Goal: Information Seeking & Learning: Learn about a topic

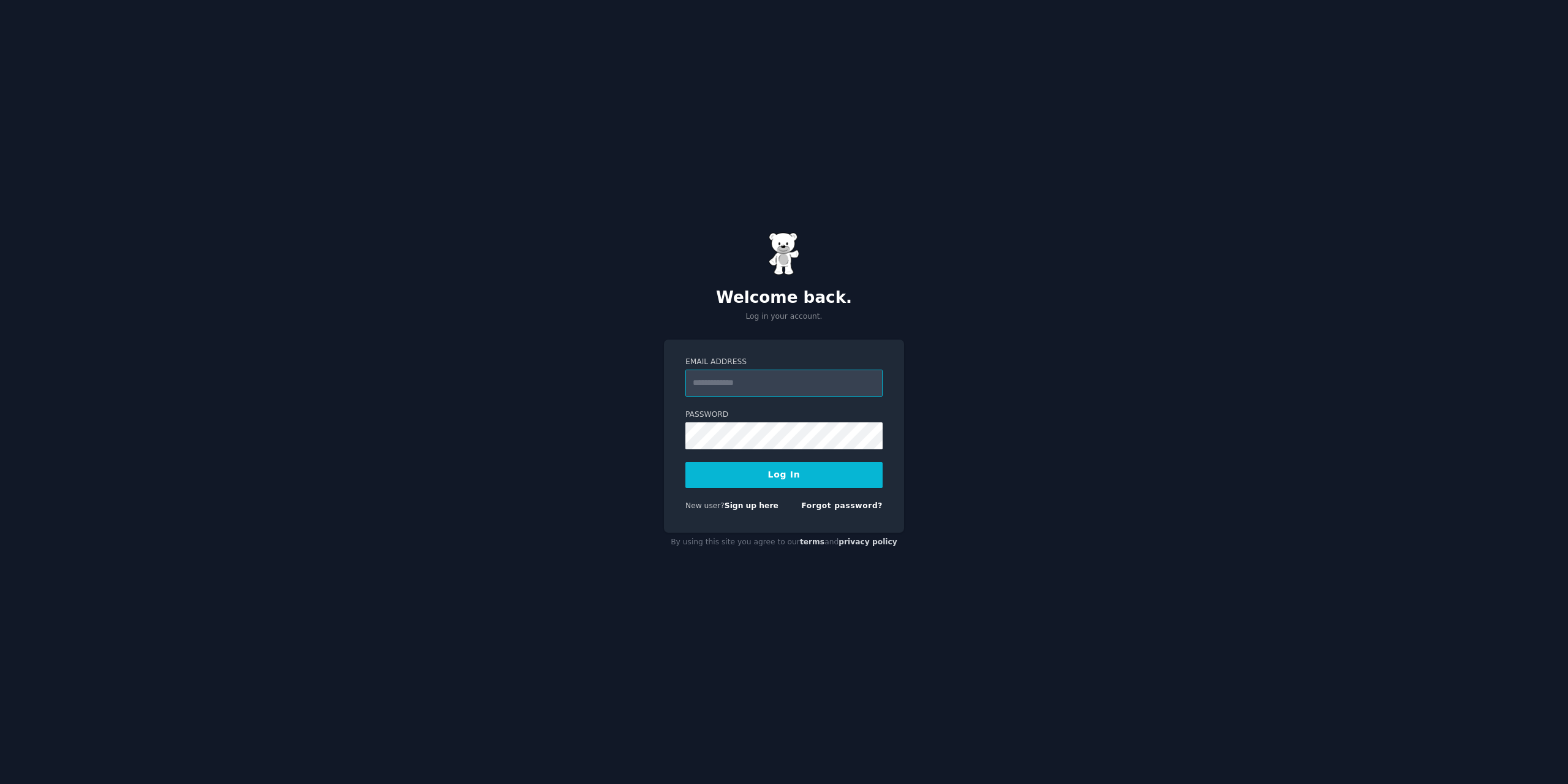
click at [722, 370] on input "Email Address" at bounding box center [784, 382] width 197 height 27
click at [720, 383] on input "Email Address" at bounding box center [784, 382] width 197 height 27
type input "**********"
click at [685, 462] on button "Log In" at bounding box center [784, 475] width 197 height 26
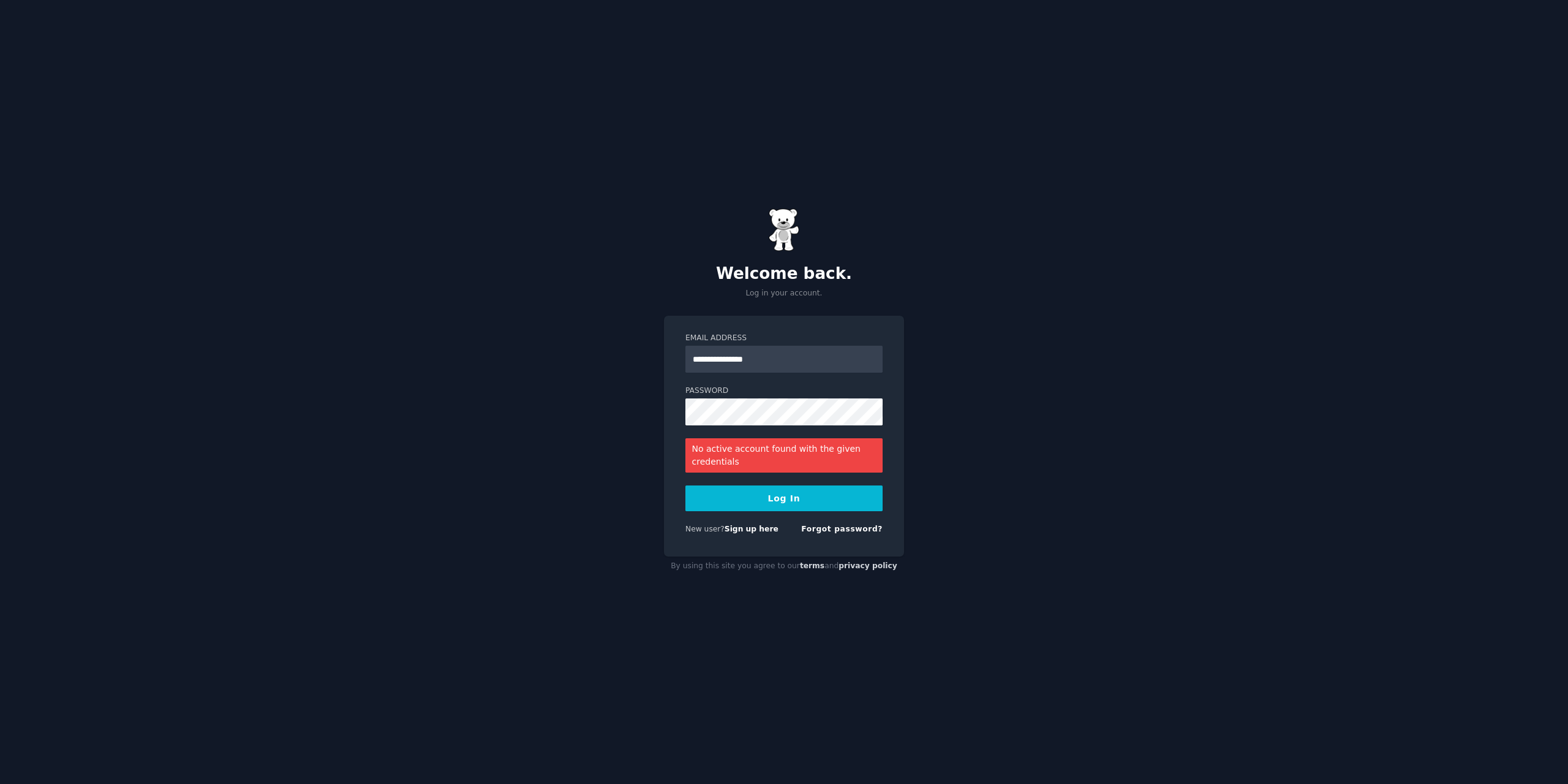
click at [107, 296] on div "**********" at bounding box center [784, 392] width 1568 height 784
click at [685, 486] on button "Log In" at bounding box center [784, 499] width 197 height 26
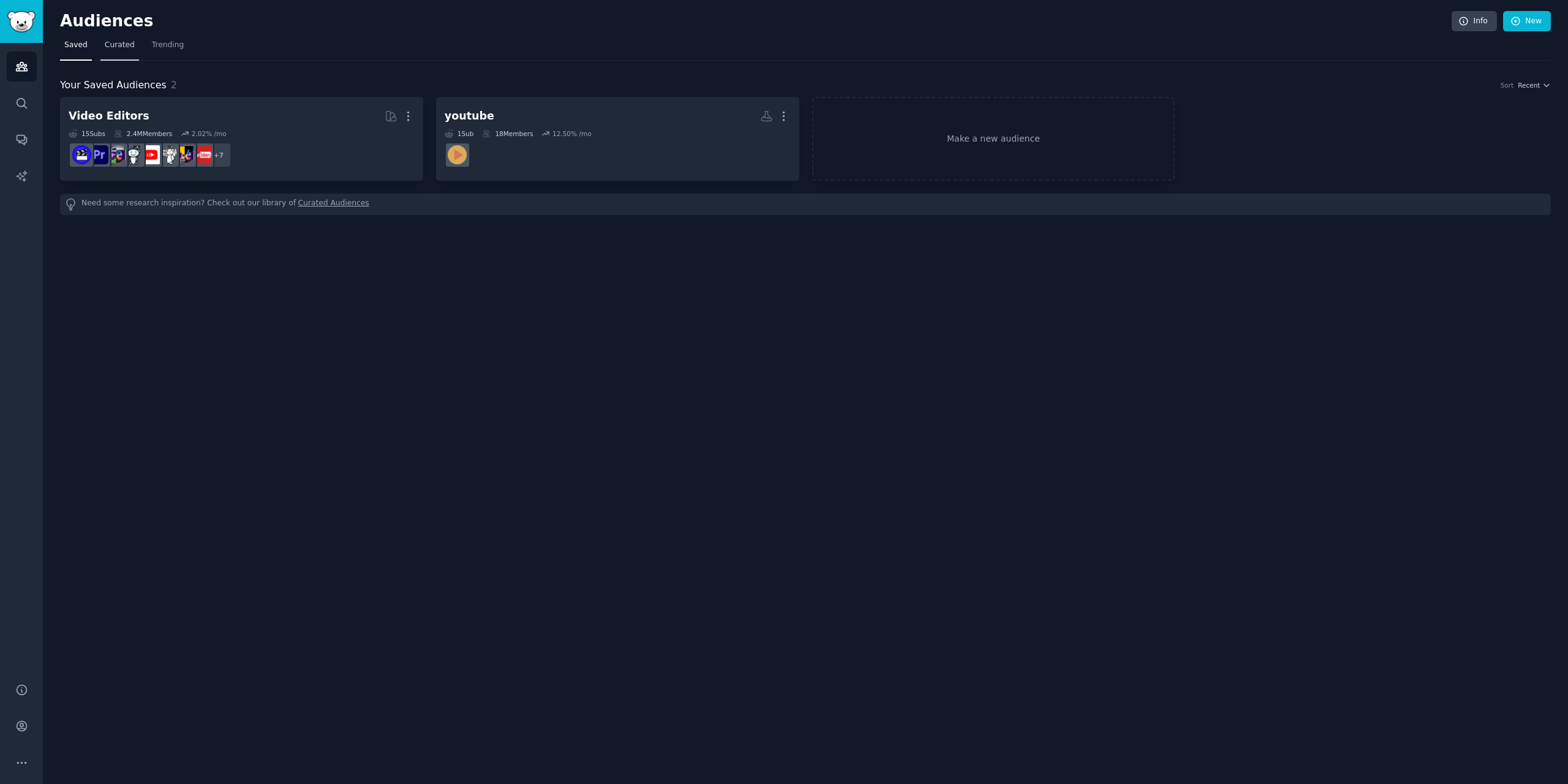
click at [118, 44] on span "Curated" at bounding box center [120, 45] width 30 height 11
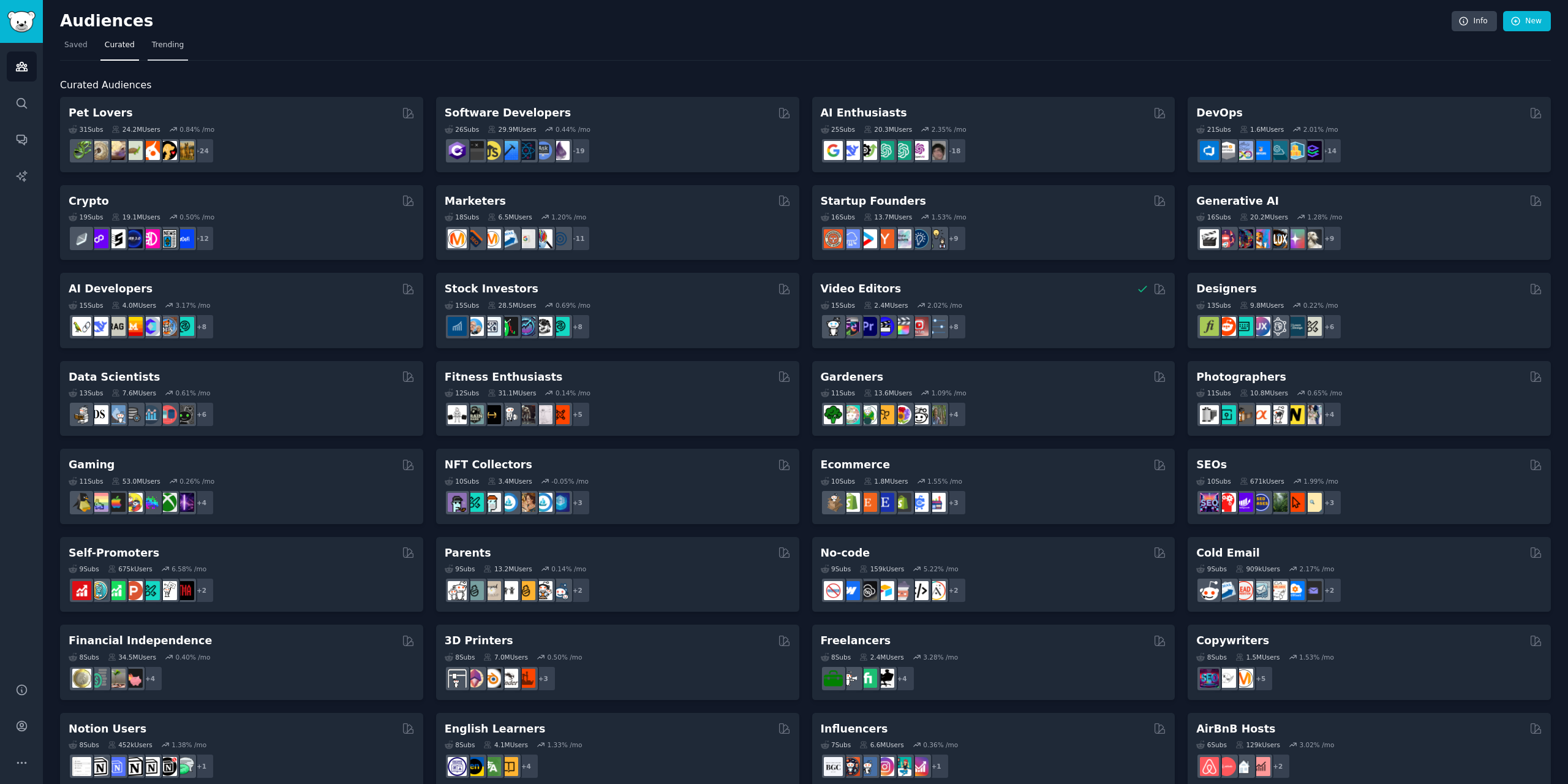
click at [177, 43] on span "Trending" at bounding box center [168, 45] width 32 height 11
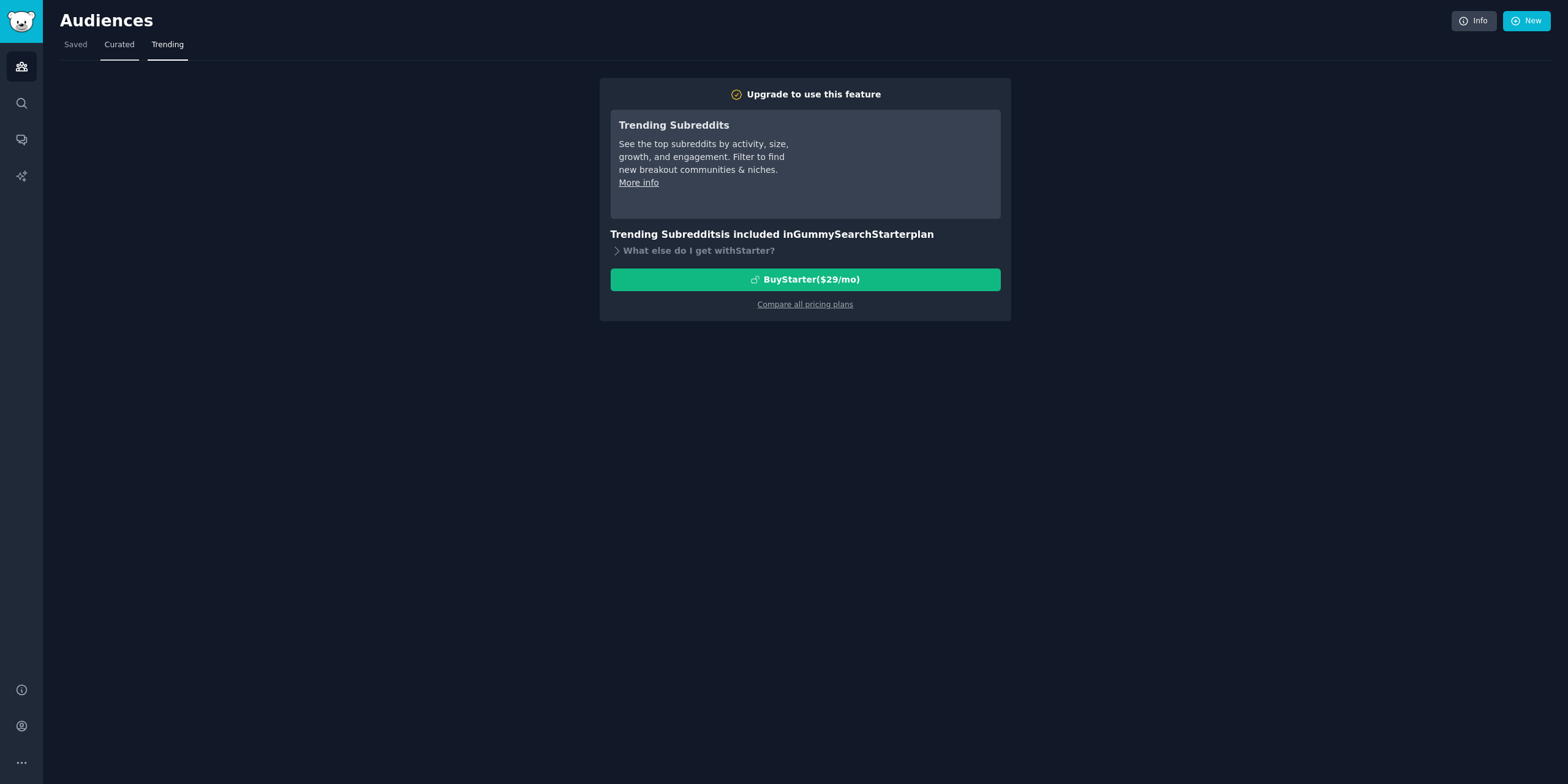
click at [115, 51] on span "Curated" at bounding box center [120, 45] width 30 height 11
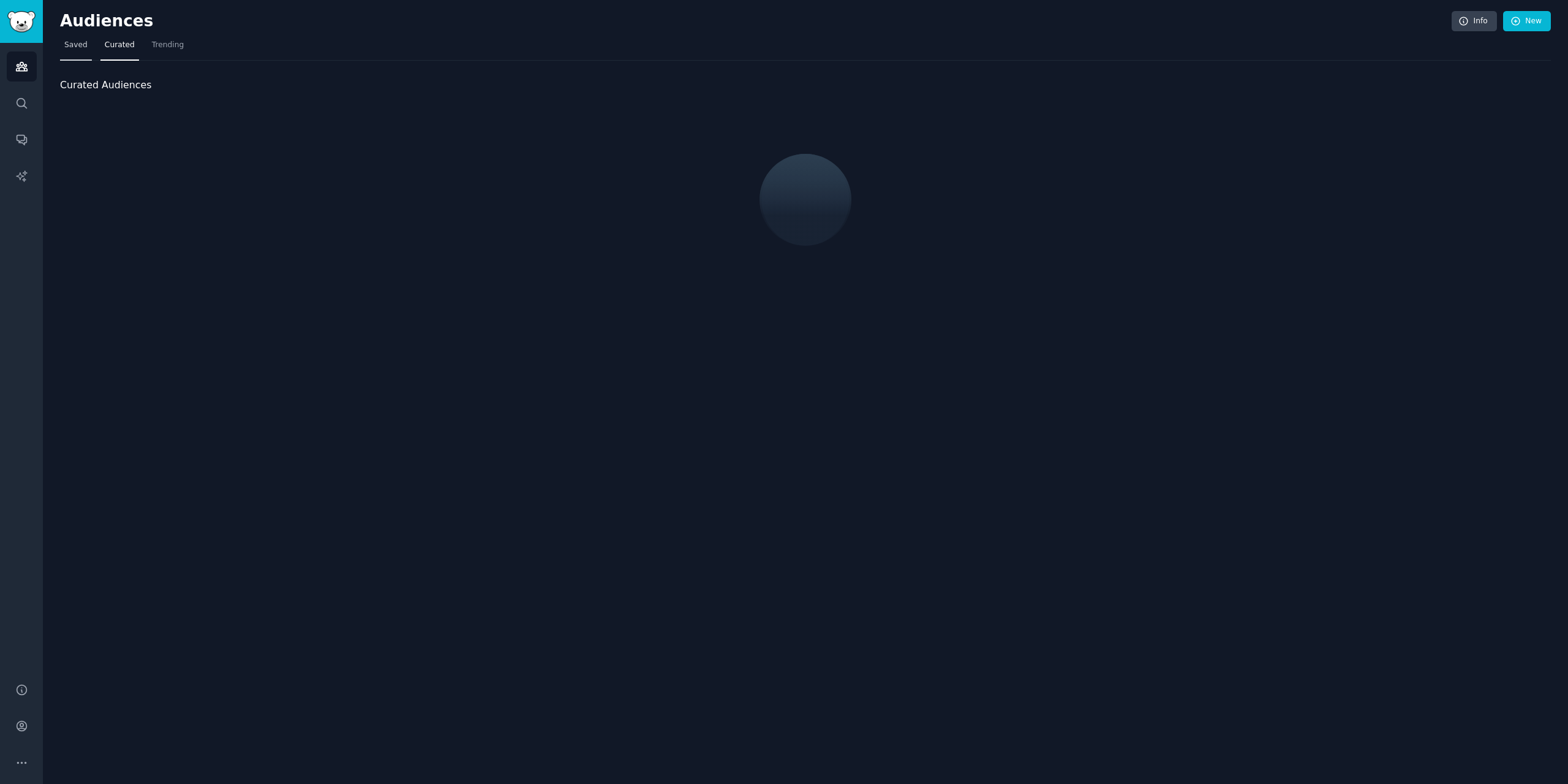
click at [70, 48] on span "Saved" at bounding box center [76, 45] width 23 height 11
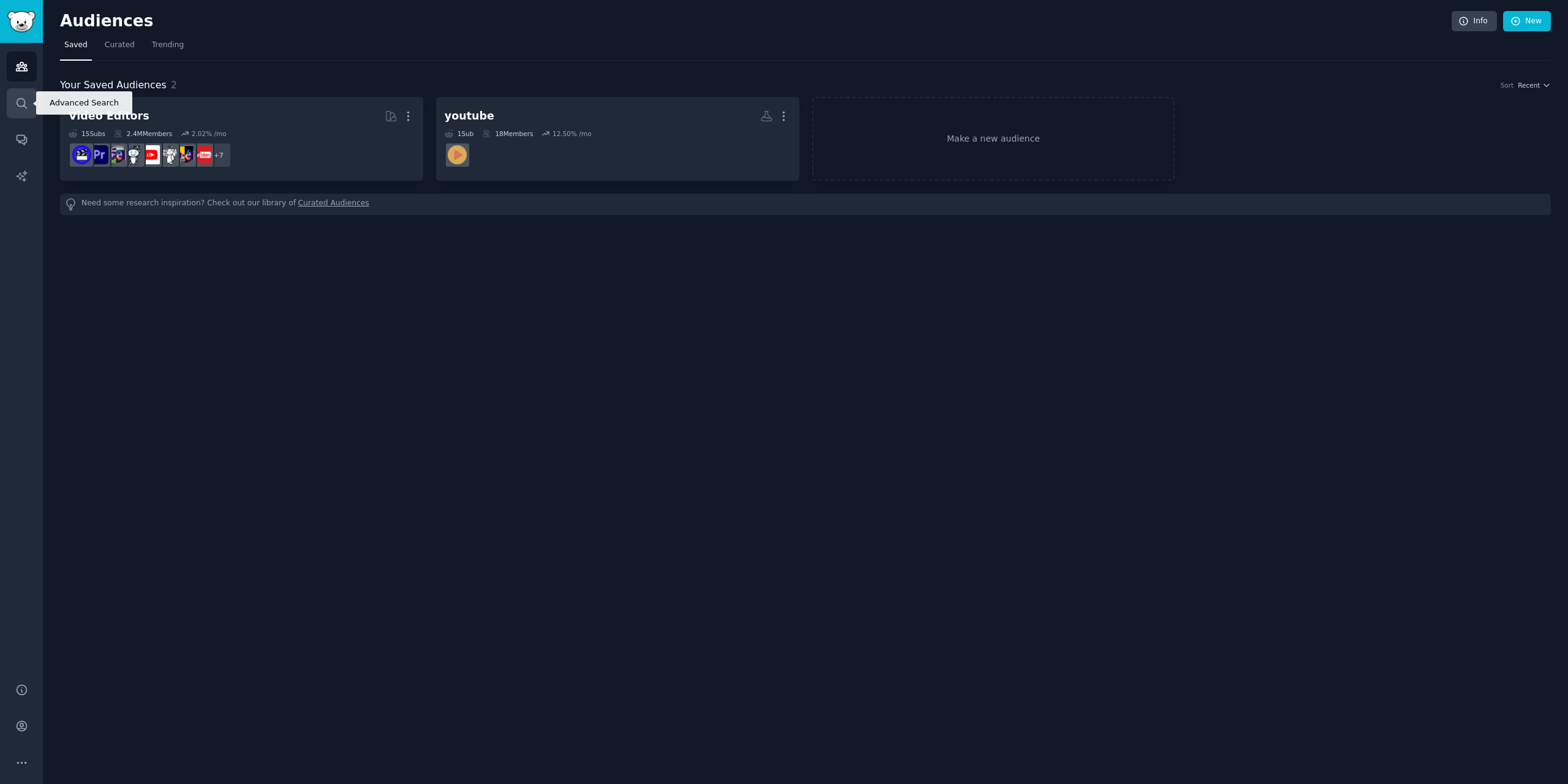
click at [25, 105] on icon "Sidebar" at bounding box center [22, 103] width 13 height 13
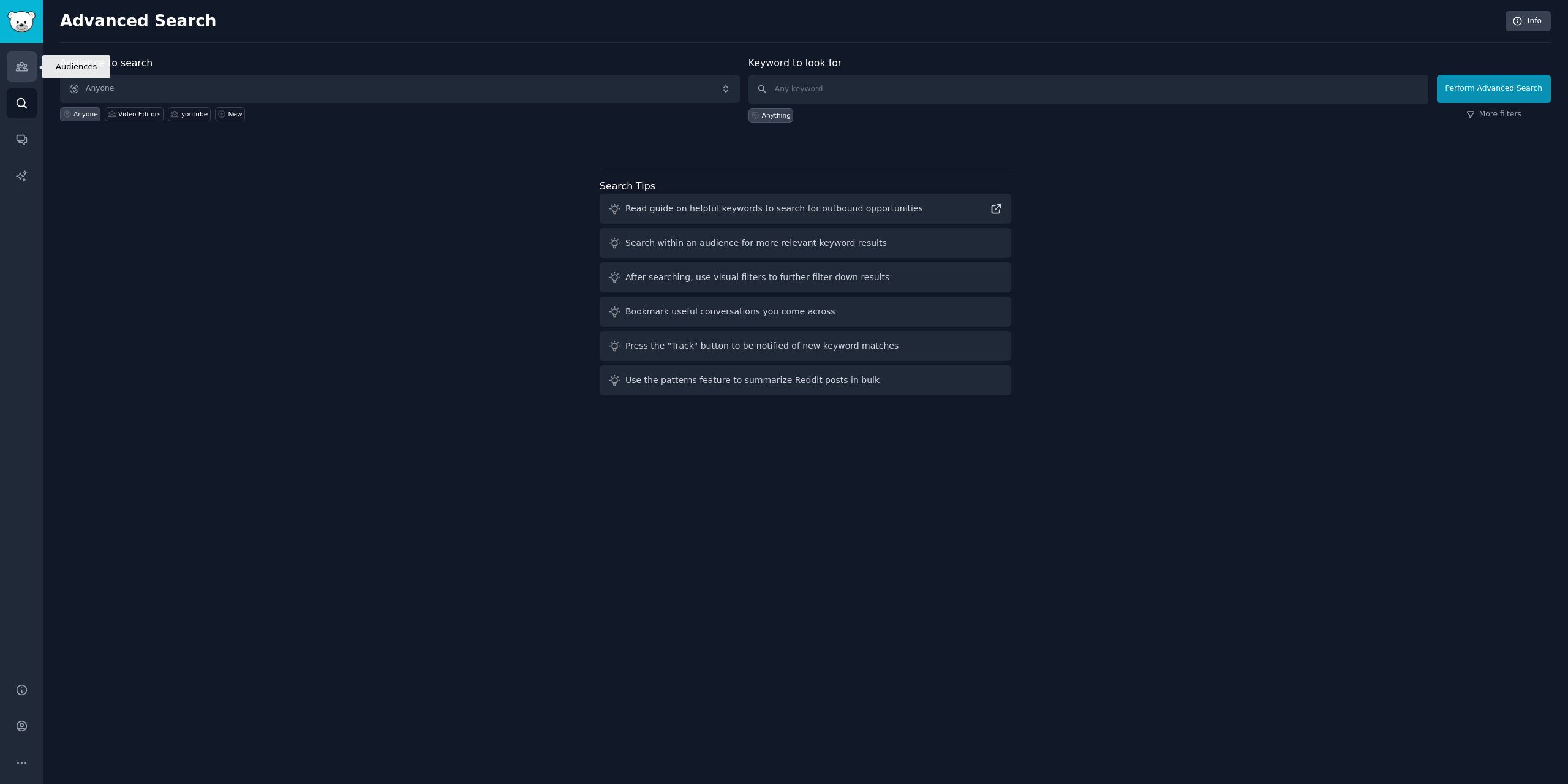
click at [30, 69] on link "Audiences" at bounding box center [22, 66] width 30 height 30
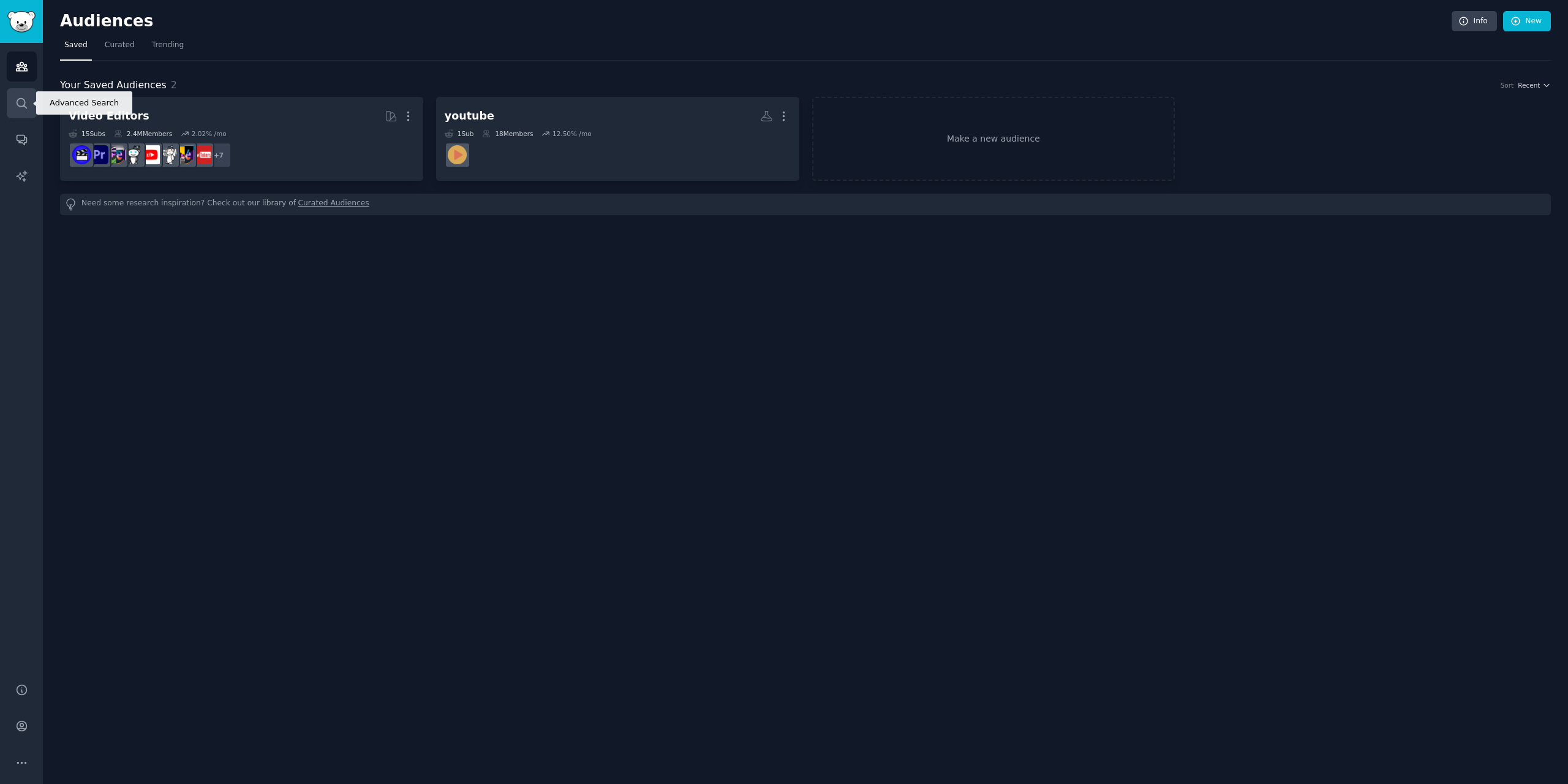
click at [18, 107] on icon "Sidebar" at bounding box center [22, 103] width 13 height 13
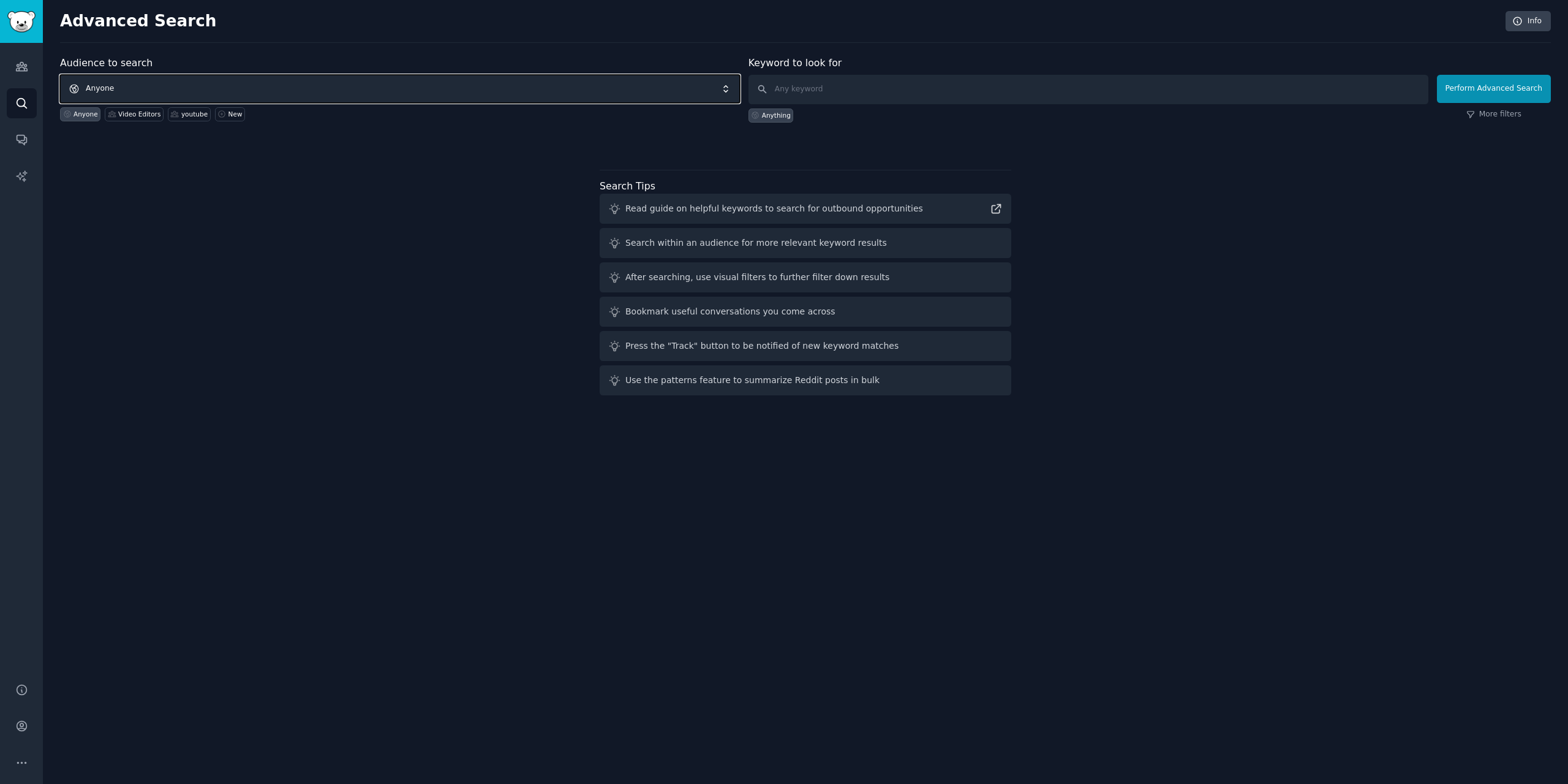
click at [178, 91] on span "Anyone" at bounding box center [399, 88] width 680 height 28
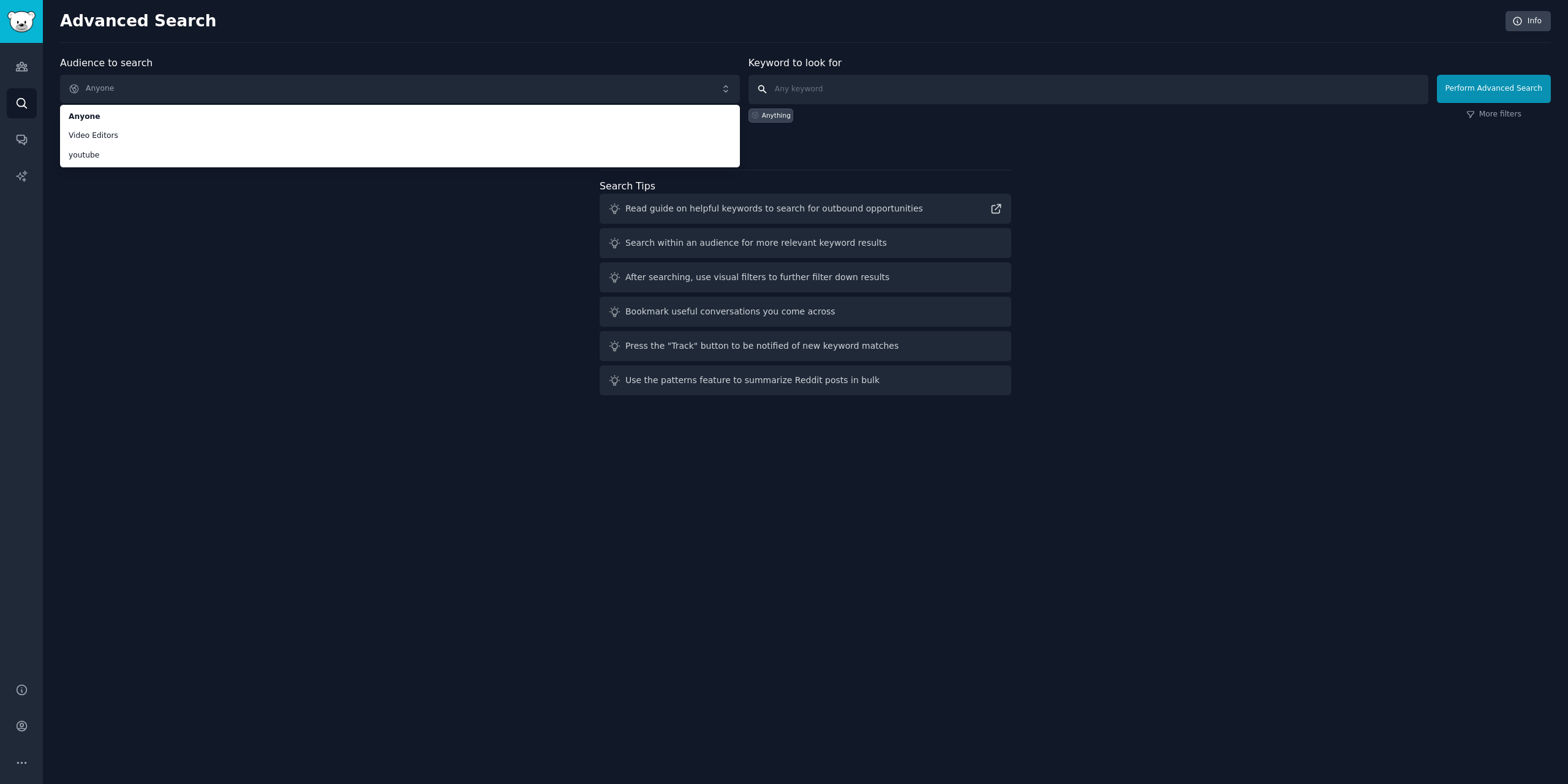
click at [852, 82] on input "text" at bounding box center [1088, 89] width 680 height 30
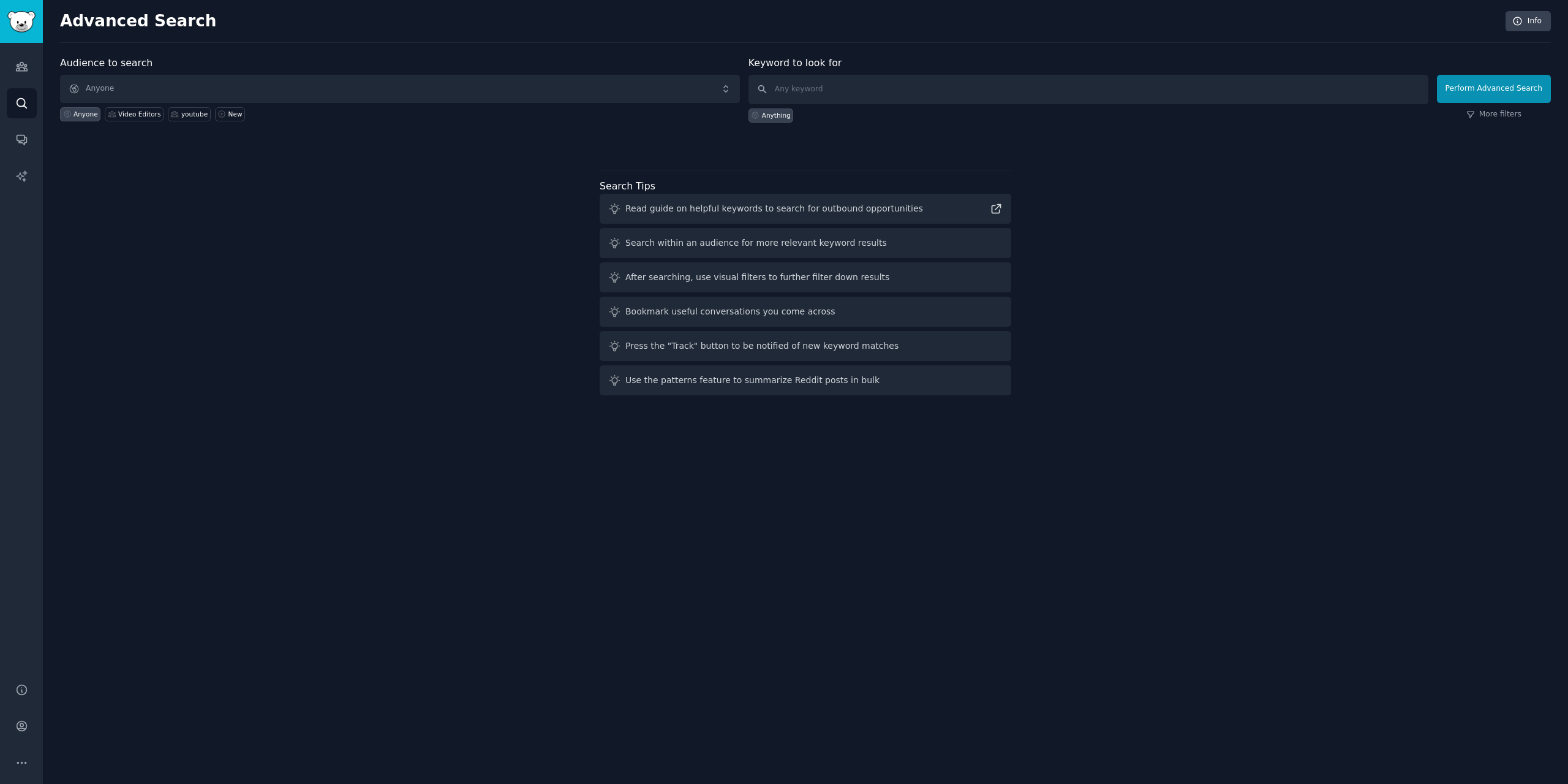
click at [141, 778] on div "Advanced Search Info Audience to search Anyone Anyone Video Editors youtube New…" at bounding box center [805, 392] width 1525 height 784
click at [880, 110] on div "Anything" at bounding box center [1088, 113] width 680 height 18
click at [888, 98] on input "text" at bounding box center [1088, 89] width 680 height 30
click at [893, 94] on input "text" at bounding box center [1088, 89] width 680 height 30
paste input "instagram transcript"
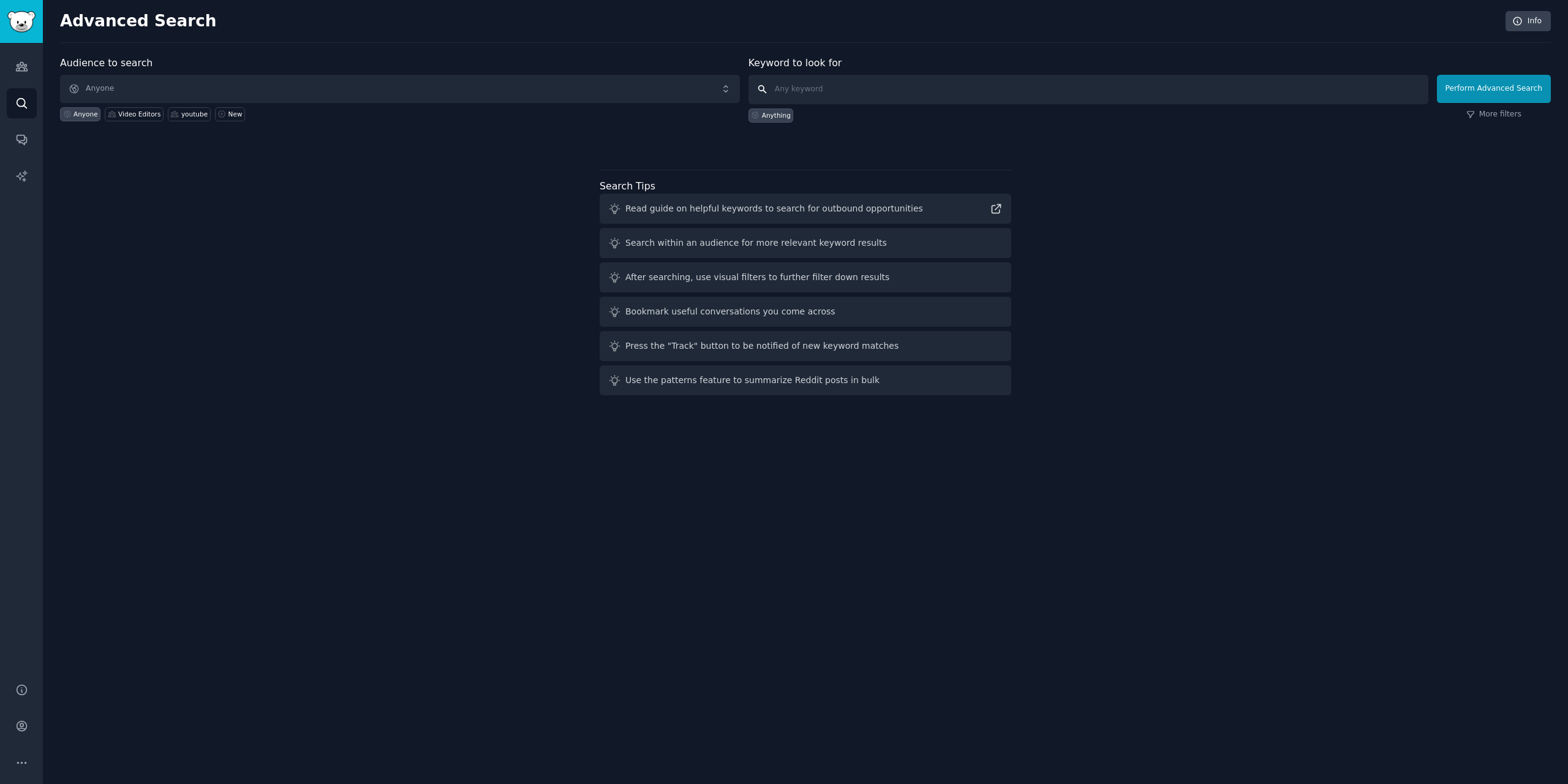
type input "instagram transcript"
click at [1126, 82] on input "instagram transcript" at bounding box center [1088, 89] width 680 height 30
click button "Perform Advanced Search" at bounding box center [1494, 88] width 114 height 28
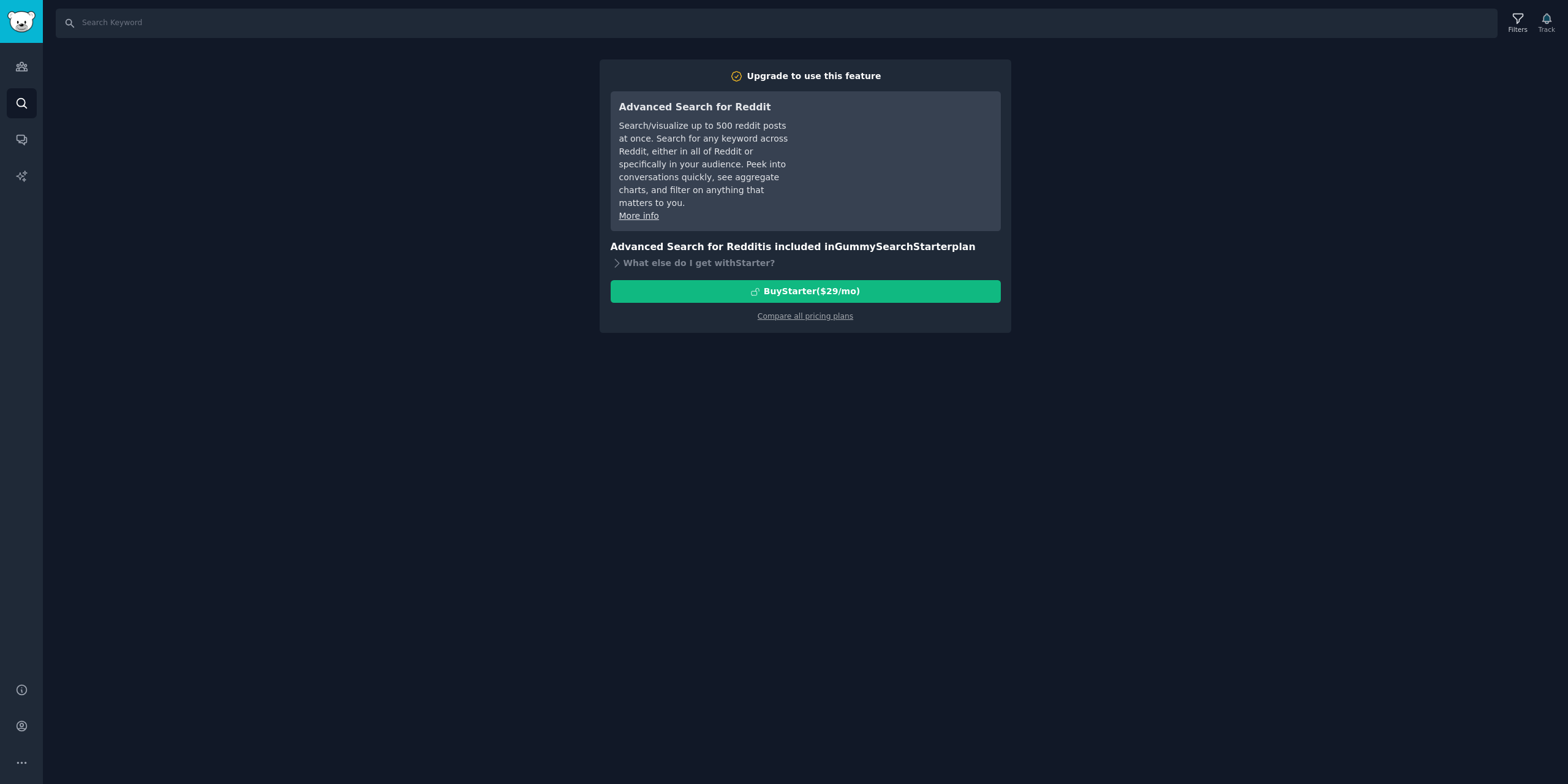
click at [37, 102] on div "Audiences Search Conversations AI Reports" at bounding box center [21, 355] width 43 height 625
click at [19, 103] on icon "Sidebar" at bounding box center [22, 103] width 13 height 13
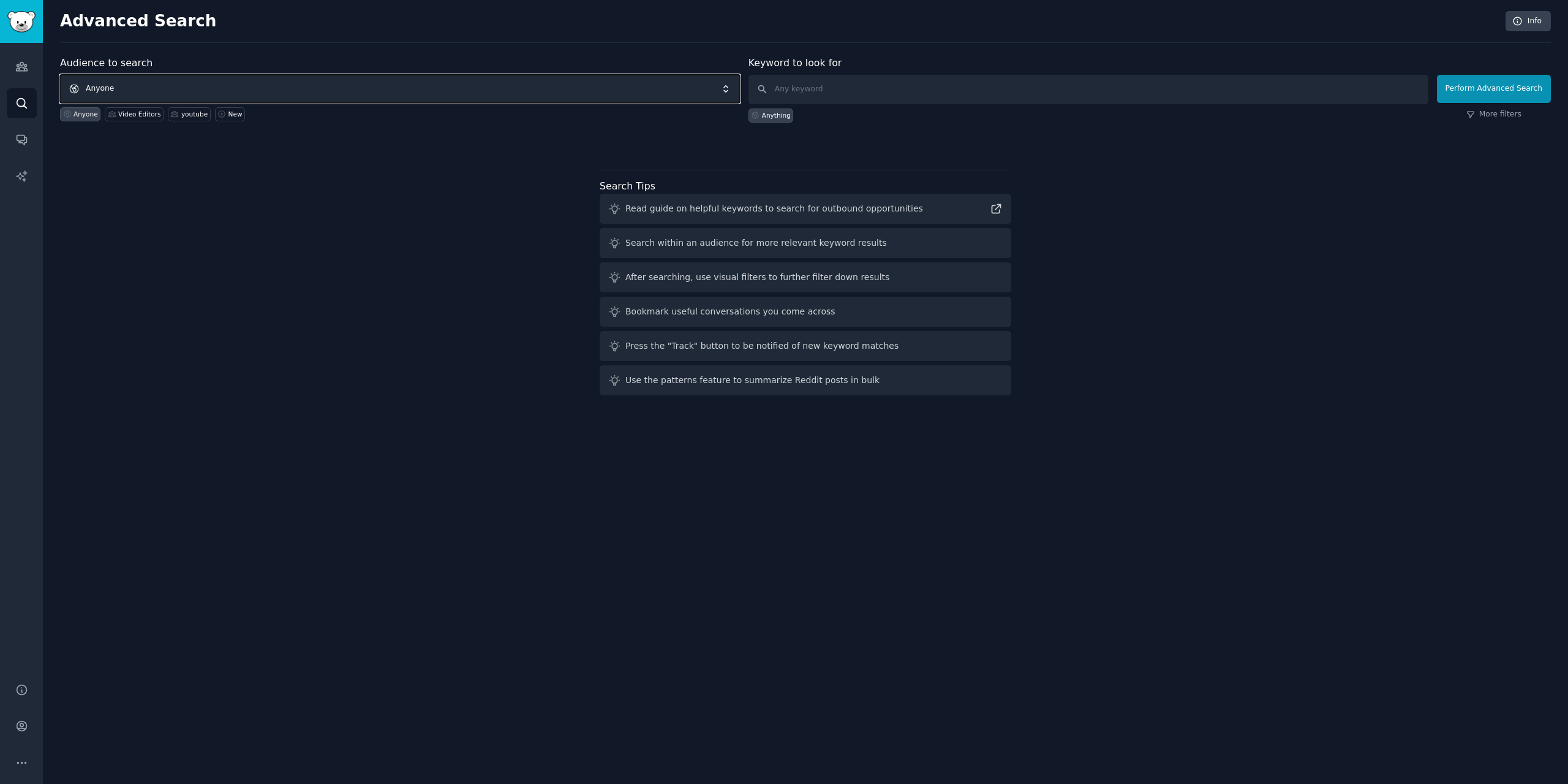
click at [242, 81] on span "Anyone" at bounding box center [399, 88] width 680 height 28
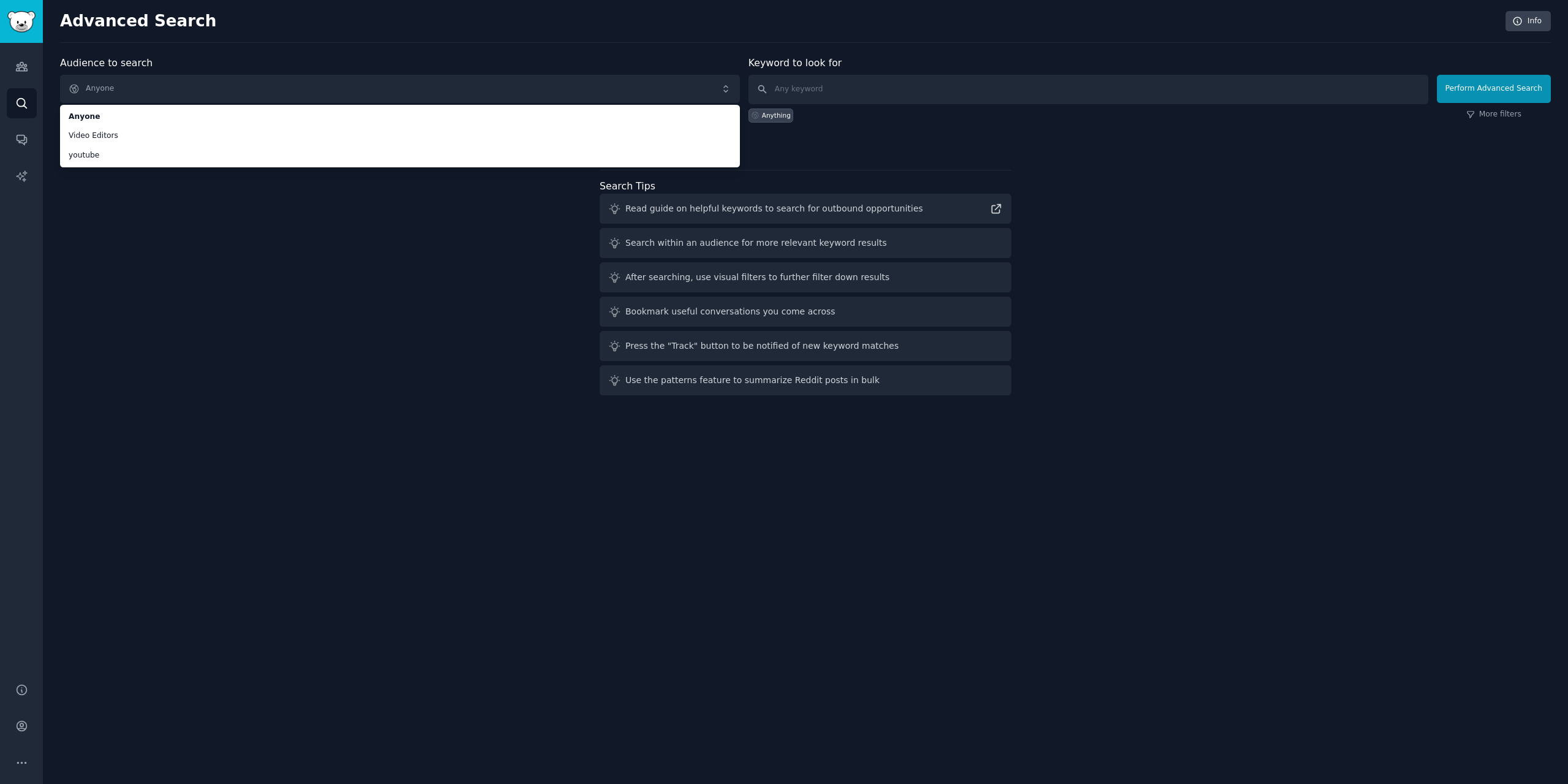
click at [1249, 145] on div at bounding box center [805, 144] width 1491 height 9
